Goal: Task Accomplishment & Management: Manage account settings

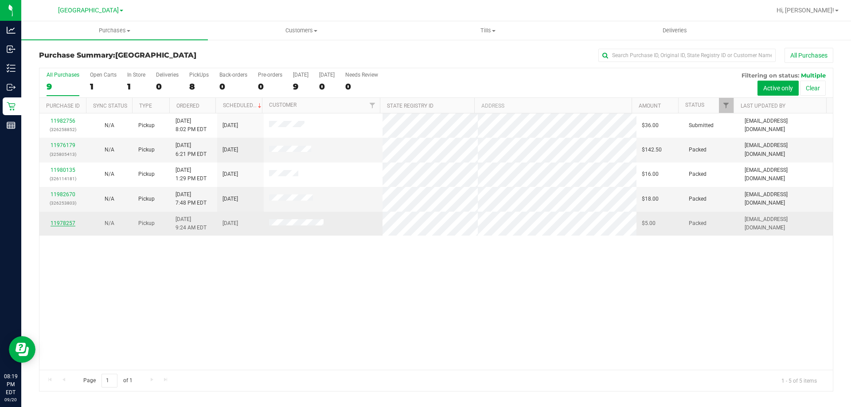
click at [64, 225] on link "11978257" at bounding box center [63, 223] width 25 height 6
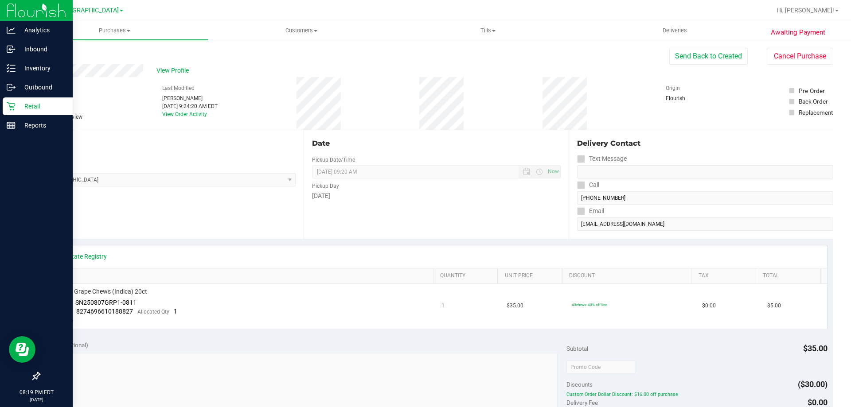
click at [27, 112] on div "Retail" at bounding box center [38, 107] width 70 height 18
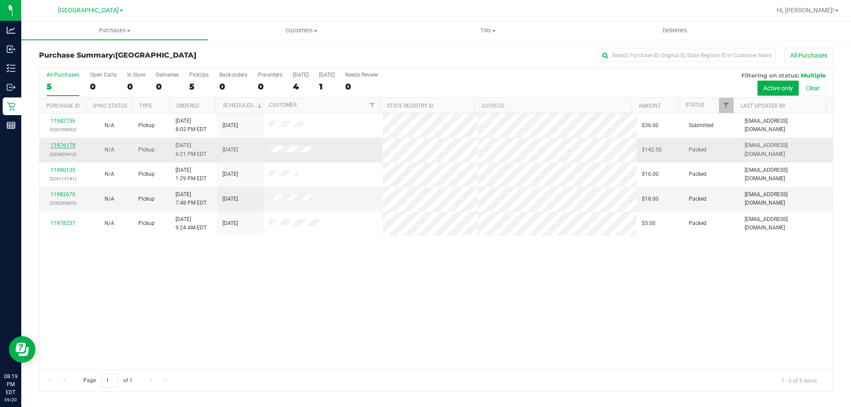
click at [70, 144] on link "11976179" at bounding box center [63, 145] width 25 height 6
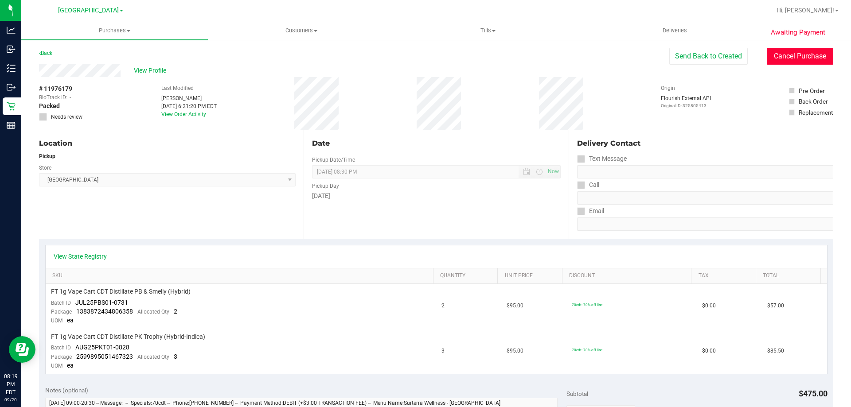
click at [769, 58] on button "Cancel Purchase" at bounding box center [800, 56] width 66 height 17
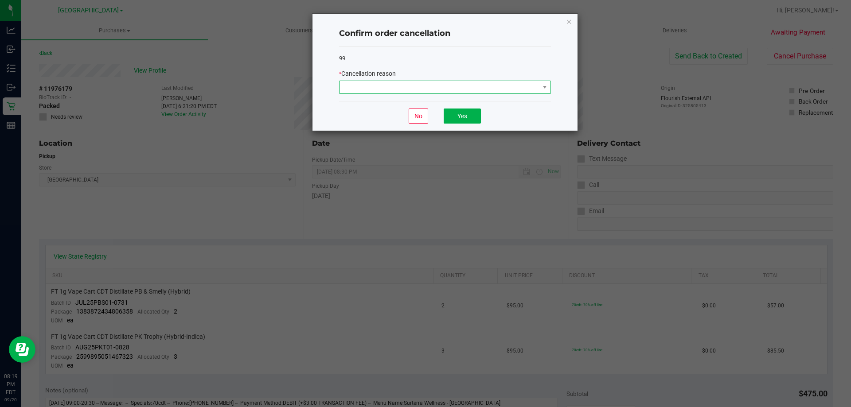
click at [517, 90] on span at bounding box center [440, 87] width 200 height 12
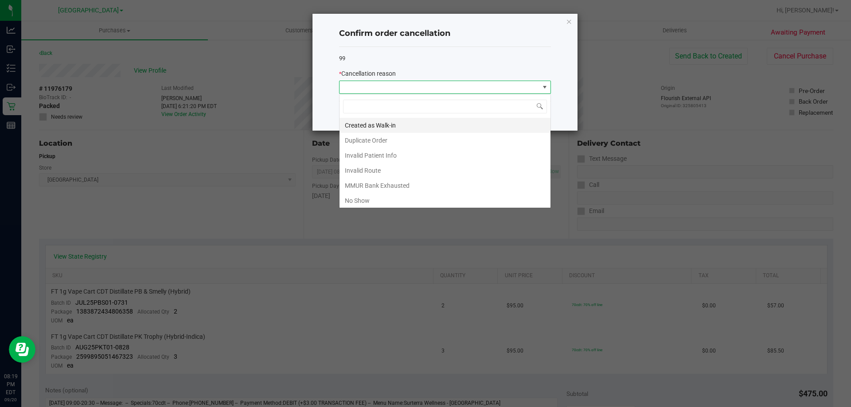
scroll to position [13, 212]
click at [420, 197] on li "No Show" at bounding box center [445, 200] width 211 height 15
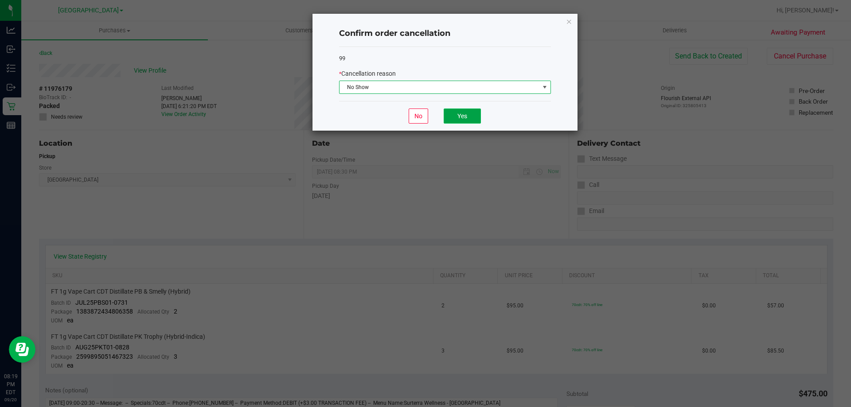
click at [457, 117] on button "Yes" at bounding box center [462, 116] width 37 height 15
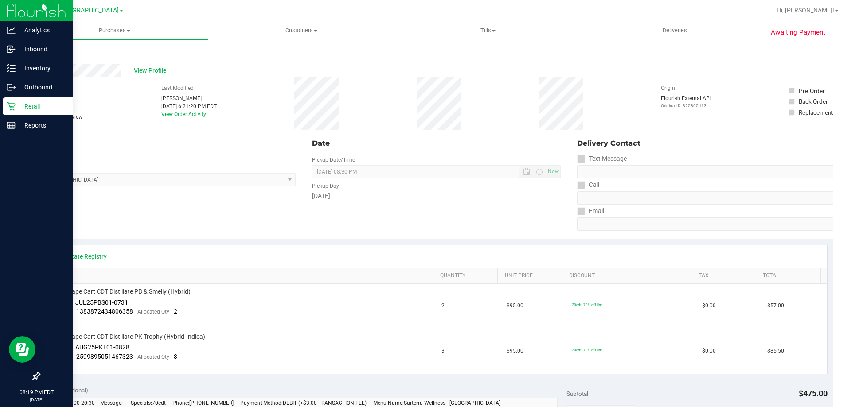
click at [27, 107] on p "Retail" at bounding box center [42, 106] width 53 height 11
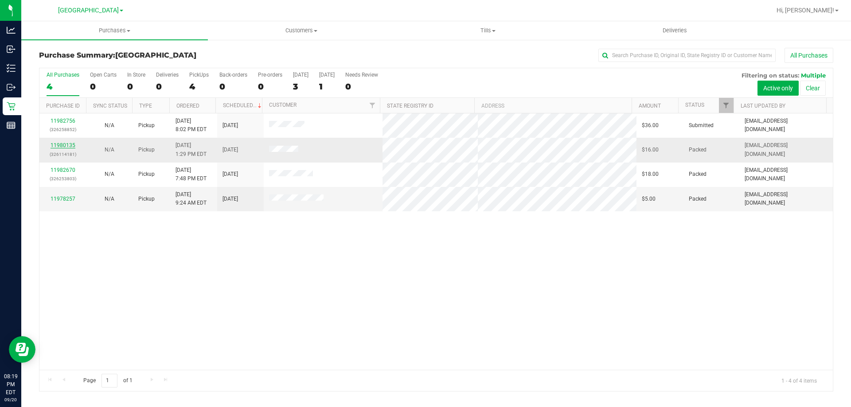
click at [70, 147] on link "11980135" at bounding box center [63, 145] width 25 height 6
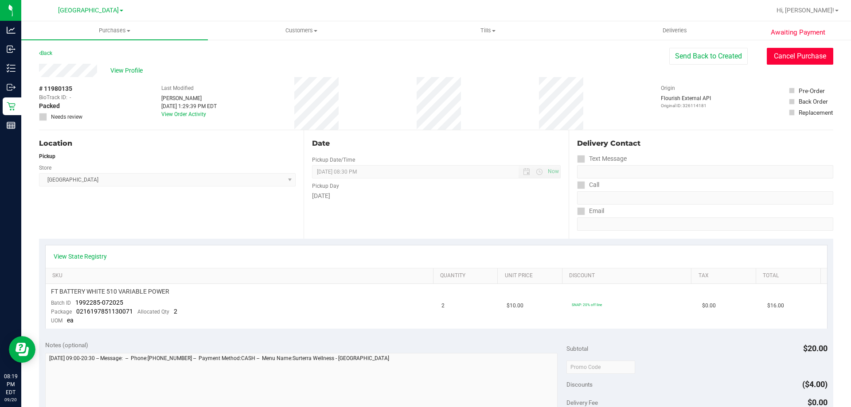
click at [778, 51] on button "Cancel Purchase" at bounding box center [800, 56] width 66 height 17
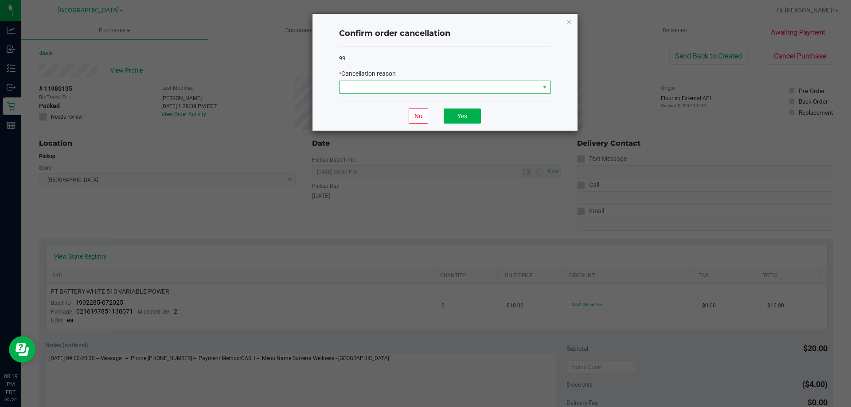
click at [515, 93] on span at bounding box center [440, 87] width 200 height 12
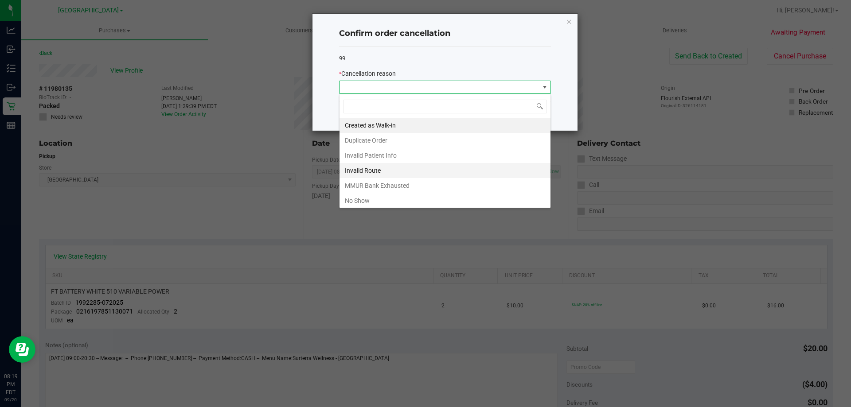
scroll to position [13, 212]
click at [438, 200] on li "No Show" at bounding box center [445, 200] width 211 height 15
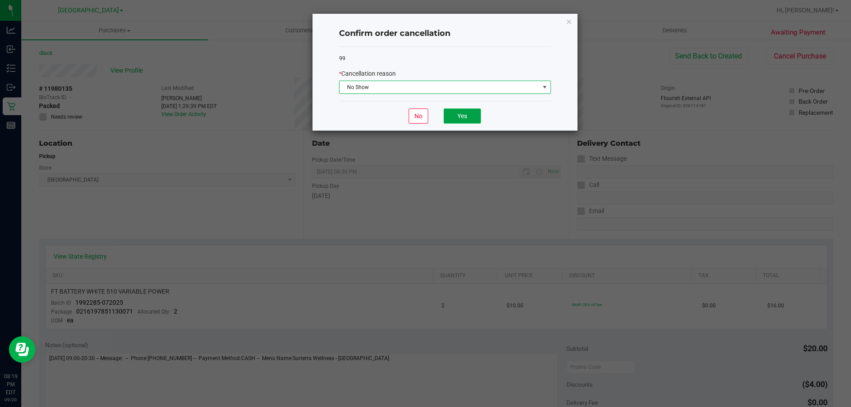
click at [456, 117] on button "Yes" at bounding box center [462, 116] width 37 height 15
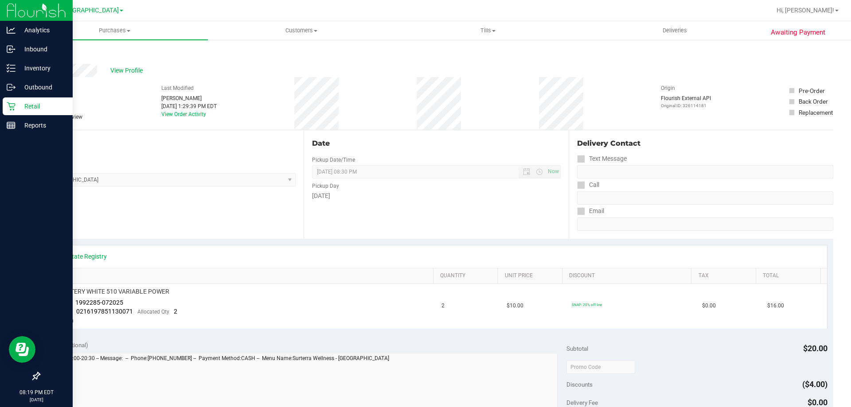
click at [15, 106] on icon at bounding box center [11, 106] width 9 height 9
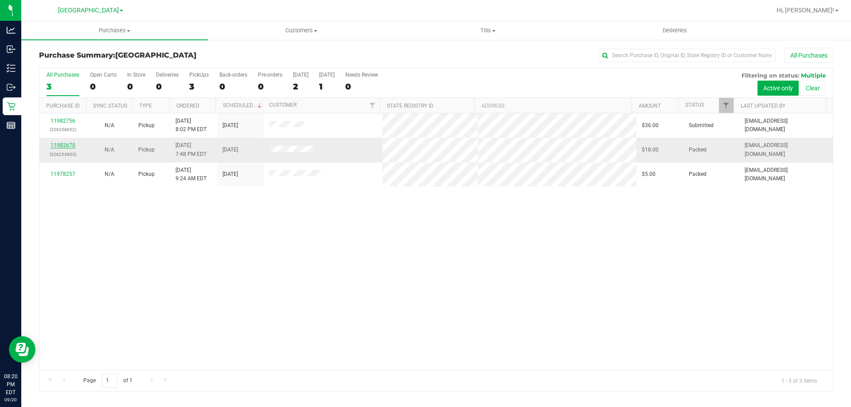
click at [68, 145] on link "11982670" at bounding box center [63, 145] width 25 height 6
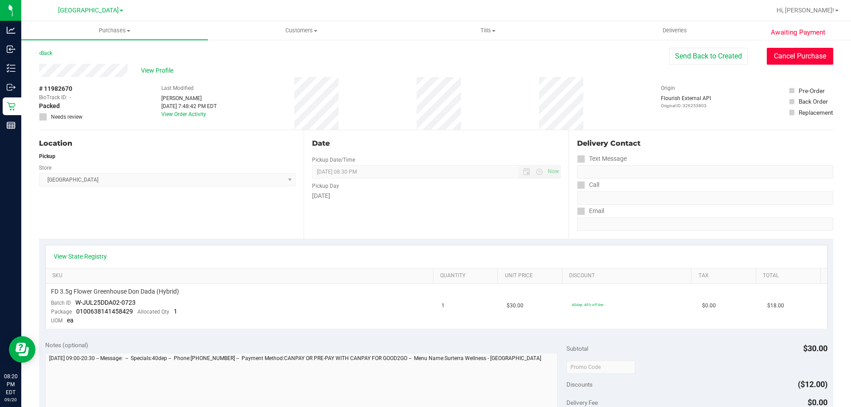
click at [775, 63] on button "Cancel Purchase" at bounding box center [800, 56] width 66 height 17
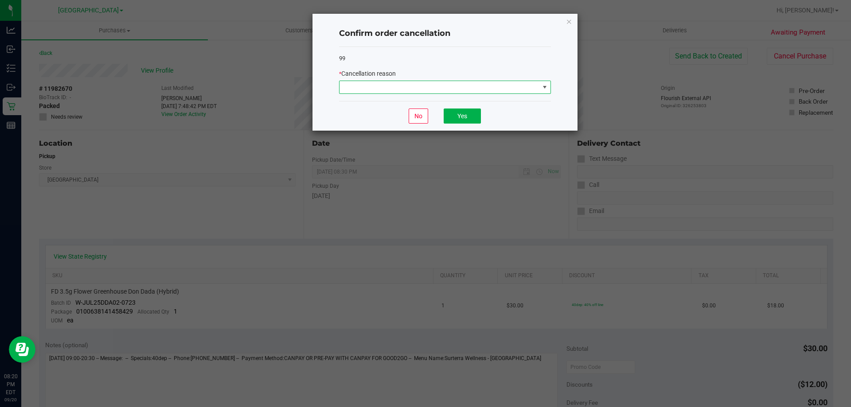
click at [547, 88] on span at bounding box center [544, 87] width 7 height 7
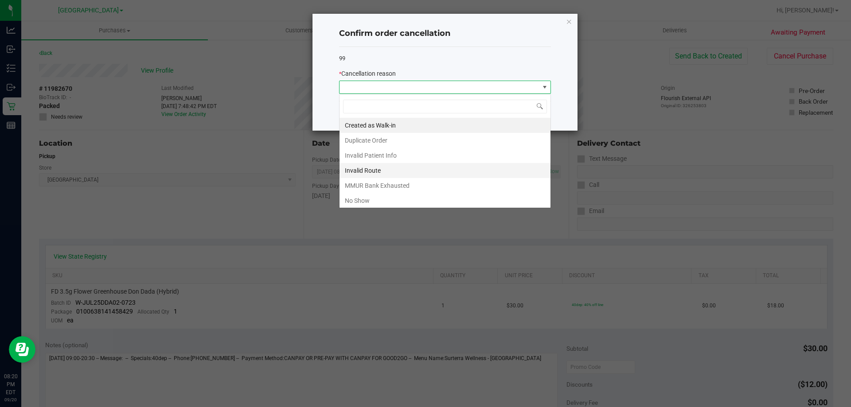
scroll to position [13, 212]
click at [388, 199] on li "No Show" at bounding box center [445, 200] width 211 height 15
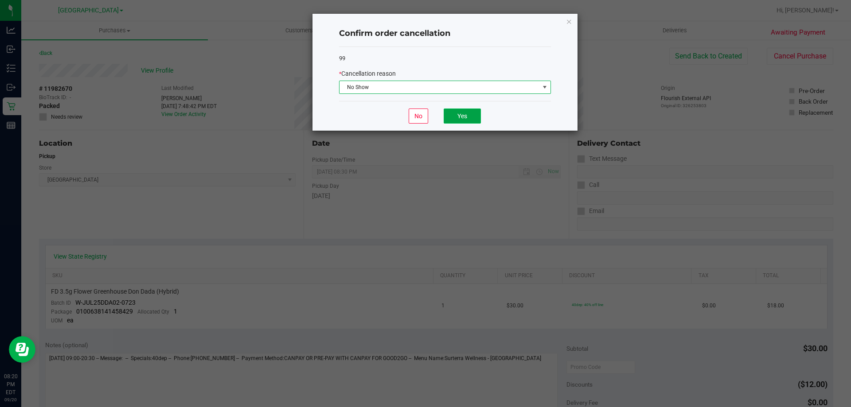
click at [471, 120] on button "Yes" at bounding box center [462, 116] width 37 height 15
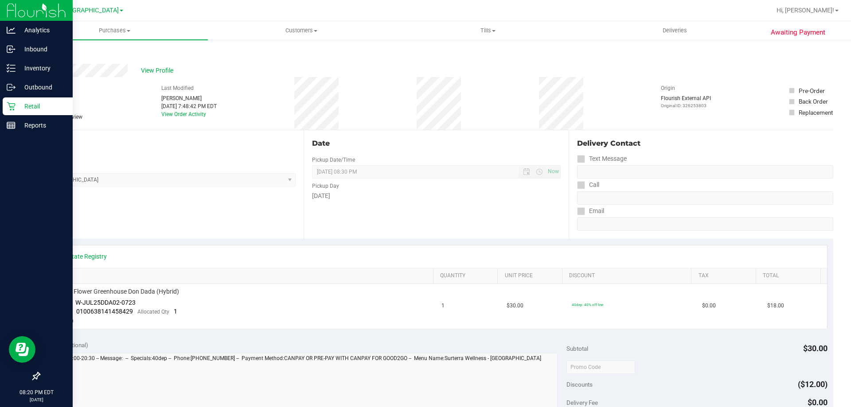
click at [17, 109] on p "Retail" at bounding box center [42, 106] width 53 height 11
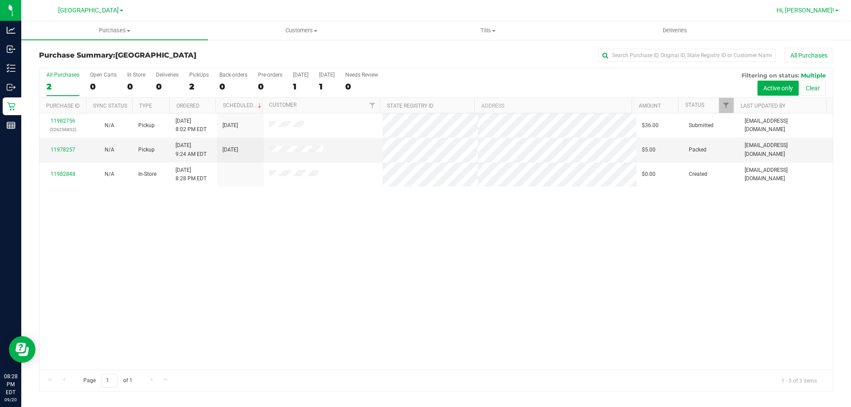
click at [818, 13] on span "Hi, [PERSON_NAME]!" at bounding box center [806, 10] width 58 height 7
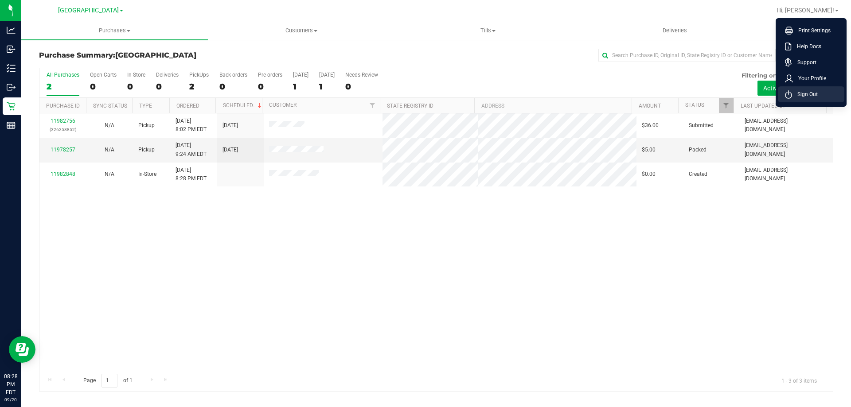
click at [805, 90] on span "Sign Out" at bounding box center [805, 94] width 26 height 9
